Goal: Task Accomplishment & Management: Manage account settings

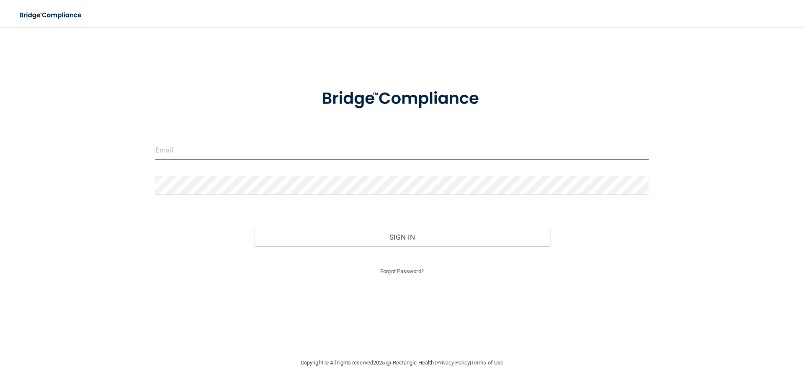
click at [339, 150] on input "email" at bounding box center [401, 150] width 493 height 19
click at [221, 151] on input "email" at bounding box center [401, 150] width 493 height 19
click at [242, 152] on input "resanchez3@gmail.com" at bounding box center [401, 150] width 493 height 19
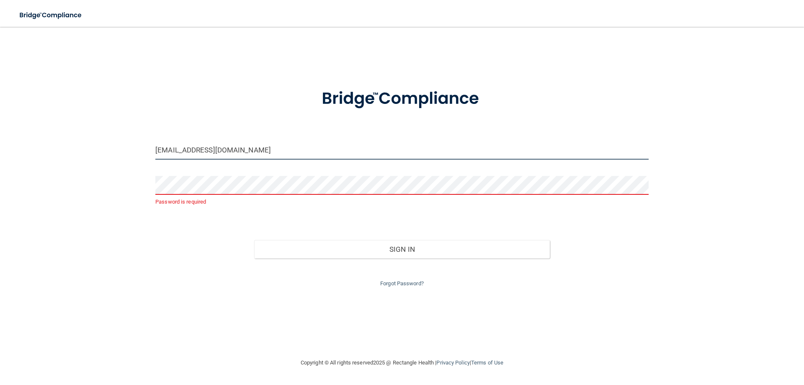
click at [242, 152] on input "resanchez3@gmail.com" at bounding box center [401, 150] width 493 height 19
type input "[PERSON_NAME][EMAIL_ADDRESS][PERSON_NAME][DOMAIN_NAME]"
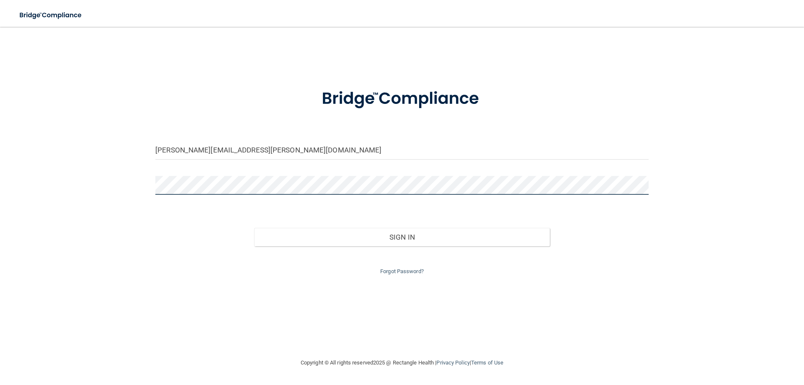
click at [254, 228] on button "Sign In" at bounding box center [402, 237] width 296 height 18
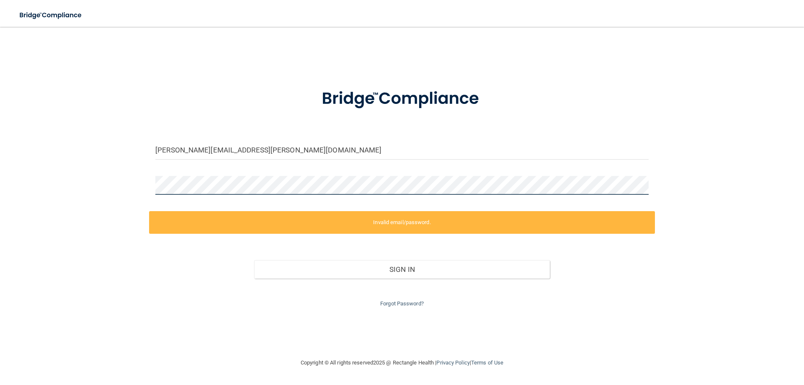
click at [118, 183] on div "roxana.sanchez@lpden.com Invalid email/password. You don't have permission to a…" at bounding box center [402, 192] width 771 height 314
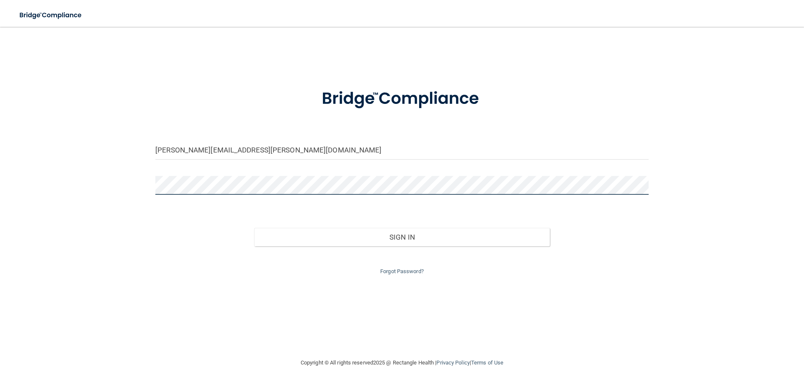
click at [254, 228] on button "Sign In" at bounding box center [402, 237] width 296 height 18
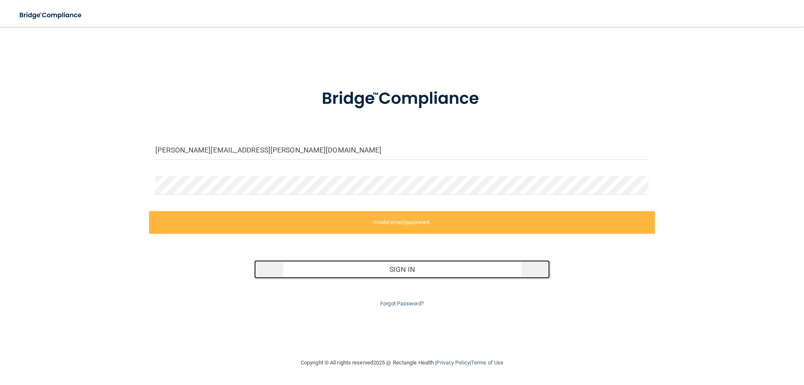
click at [392, 268] on button "Sign In" at bounding box center [402, 269] width 296 height 18
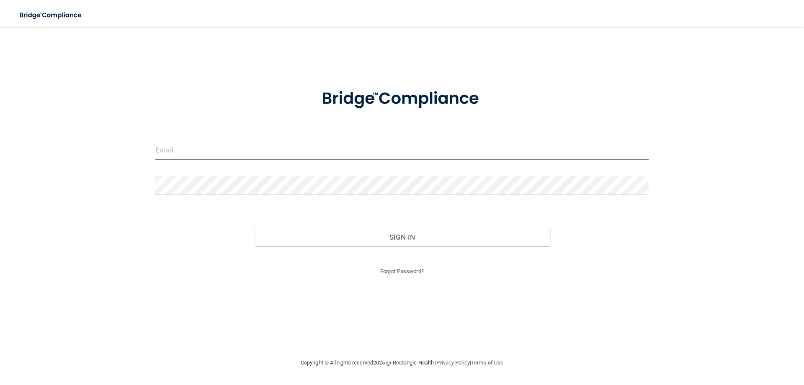
click at [314, 152] on input "email" at bounding box center [401, 150] width 493 height 19
click at [293, 147] on input "email" at bounding box center [401, 150] width 493 height 19
type input "[PERSON_NAME][EMAIL_ADDRESS][PERSON_NAME][DOMAIN_NAME]"
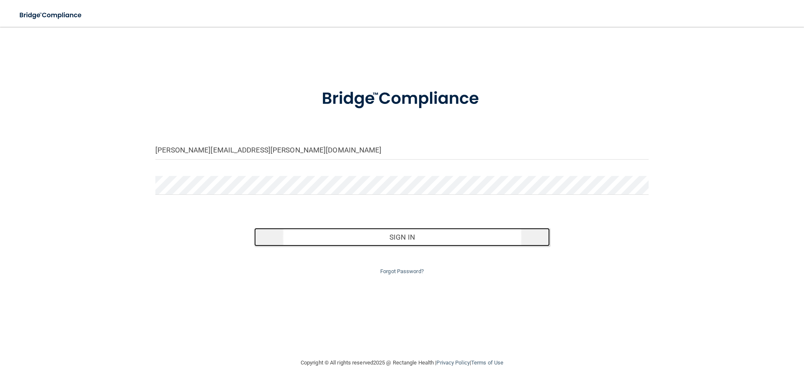
click at [363, 233] on button "Sign In" at bounding box center [402, 237] width 296 height 18
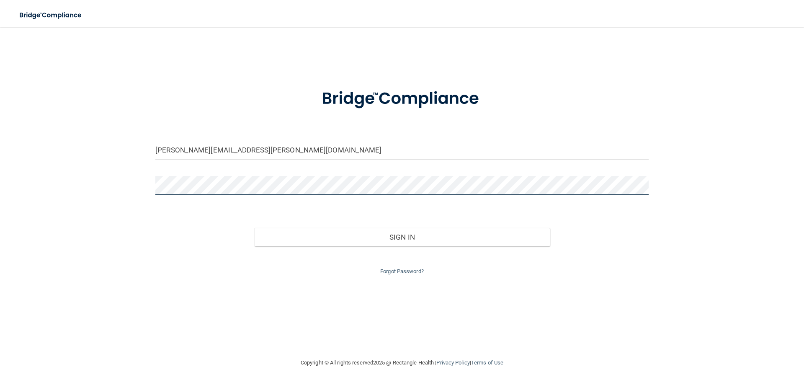
click at [254, 228] on button "Sign In" at bounding box center [402, 237] width 296 height 18
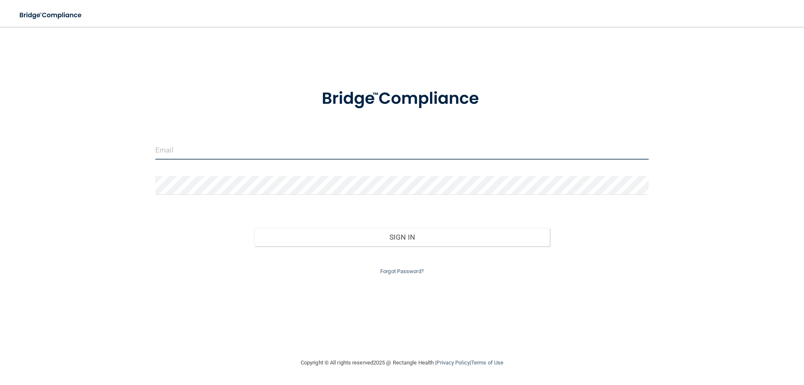
click at [172, 156] on input "email" at bounding box center [401, 150] width 493 height 19
type input "[PERSON_NAME][EMAIL_ADDRESS][PERSON_NAME][DOMAIN_NAME]"
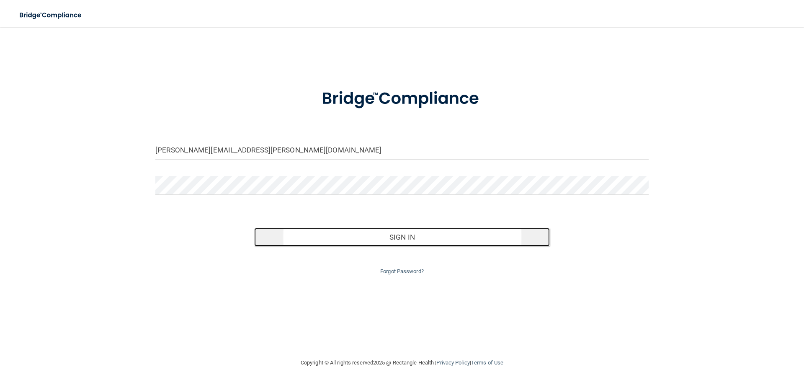
click at [360, 236] on button "Sign In" at bounding box center [402, 237] width 296 height 18
click at [396, 244] on button "Sign In" at bounding box center [402, 237] width 296 height 18
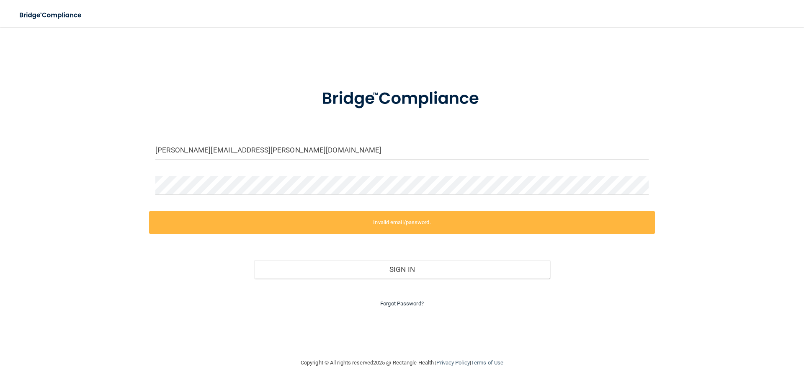
click at [394, 304] on link "Forgot Password?" at bounding box center [402, 303] width 44 height 6
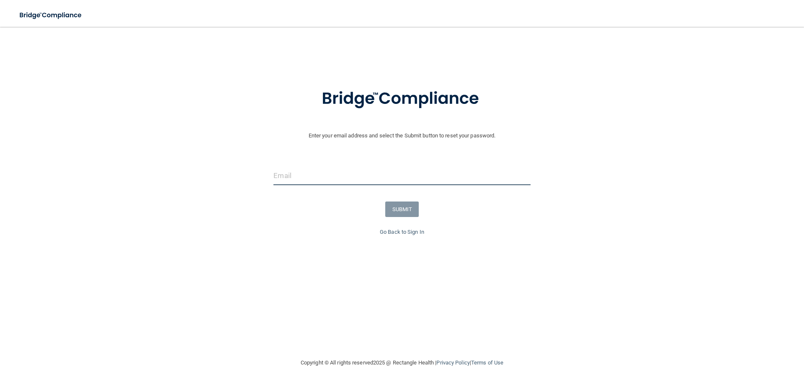
click at [395, 170] on input "email" at bounding box center [401, 175] width 257 height 19
type input "[PERSON_NAME][EMAIL_ADDRESS][PERSON_NAME][DOMAIN_NAME]"
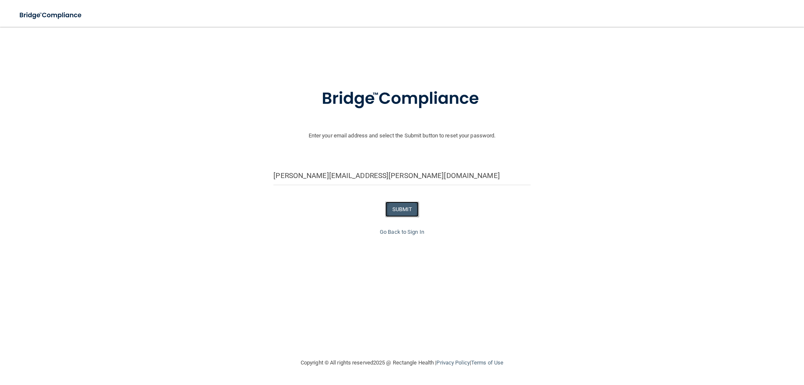
click at [406, 207] on button "SUBMIT" at bounding box center [402, 208] width 34 height 15
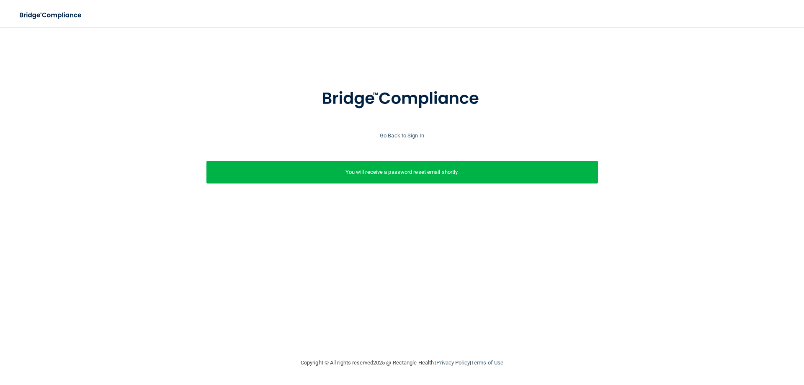
drag, startPoint x: 414, startPoint y: 169, endPoint x: 425, endPoint y: 138, distance: 33.0
click at [414, 168] on p "You will receive a password reset email shortly." at bounding box center [402, 172] width 379 height 10
click at [404, 135] on link "Go Back to Sign In" at bounding box center [402, 135] width 44 height 6
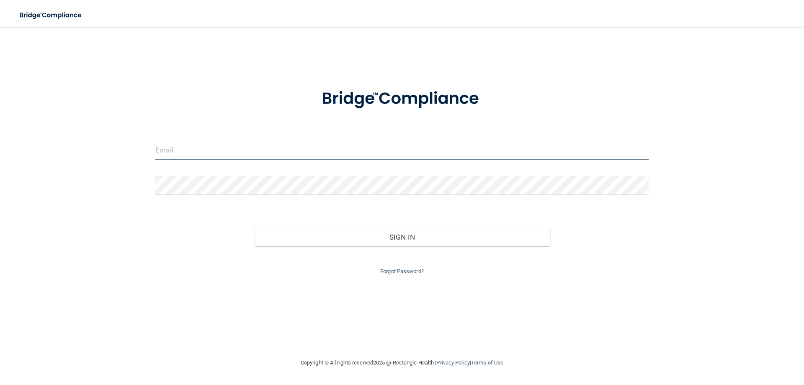
click at [398, 156] on input "email" at bounding box center [401, 150] width 493 height 19
type input "[PERSON_NAME][EMAIL_ADDRESS][PERSON_NAME][DOMAIN_NAME]"
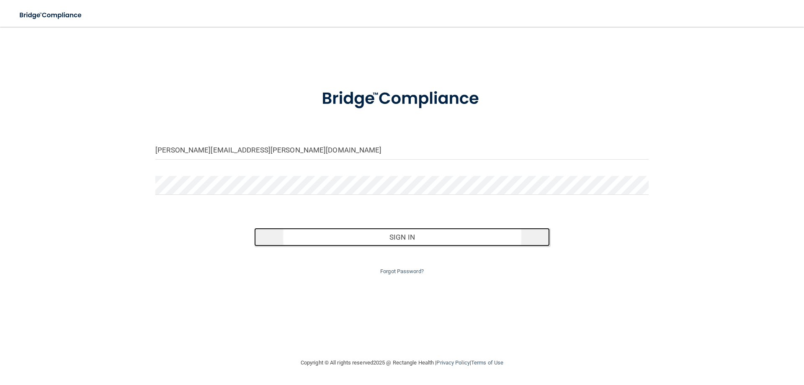
click at [335, 229] on button "Sign In" at bounding box center [402, 237] width 296 height 18
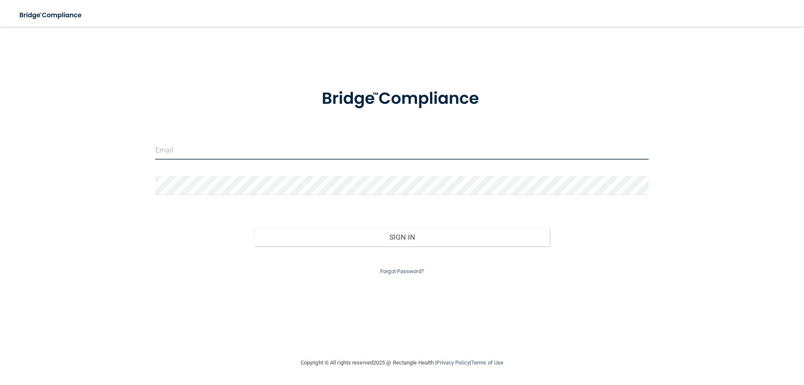
click at [392, 152] on input "email" at bounding box center [401, 150] width 493 height 19
type input "[PERSON_NAME][EMAIL_ADDRESS][PERSON_NAME][DOMAIN_NAME]"
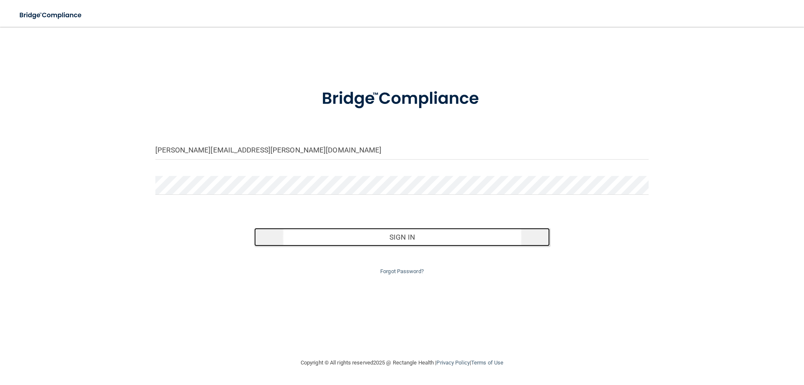
click at [384, 241] on button "Sign In" at bounding box center [402, 237] width 296 height 18
